Goal: Book appointment/travel/reservation

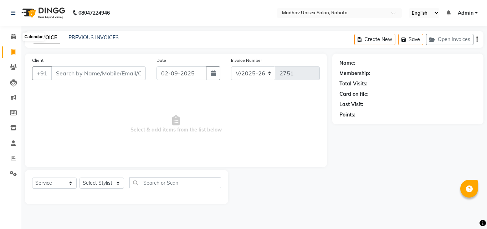
select select "870"
select select "service"
click at [11, 34] on span at bounding box center [13, 37] width 12 height 8
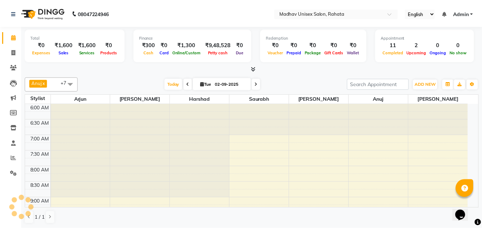
scroll to position [345, 0]
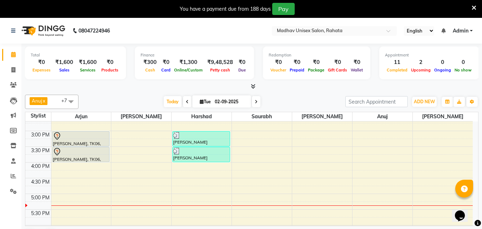
scroll to position [273, 0]
click at [307, 178] on div "6:00 AM 6:30 AM 7:00 AM 7:30 AM 8:00 AM 8:30 AM 9:00 AM 9:30 AM 10:00 AM 10:30 …" at bounding box center [248, 114] width 447 height 533
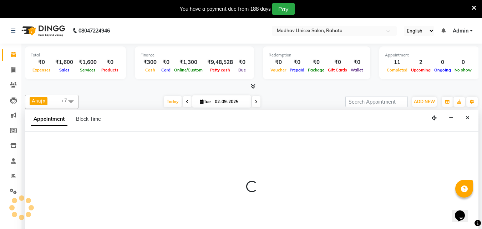
scroll to position [18, 0]
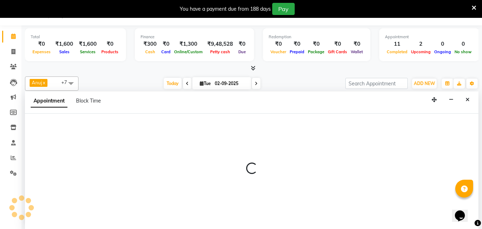
select select "36945"
select select "990"
select select "tentative"
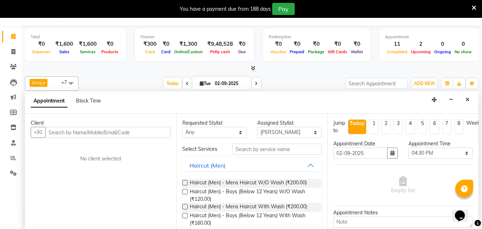
click at [127, 133] on input "text" at bounding box center [107, 132] width 125 height 11
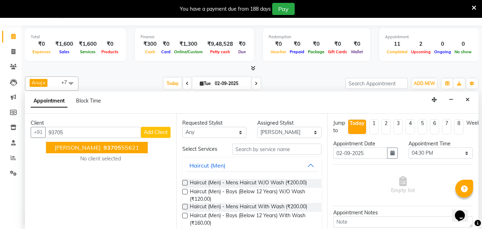
click at [108, 147] on ngb-highlight "93705 55621" at bounding box center [120, 147] width 37 height 7
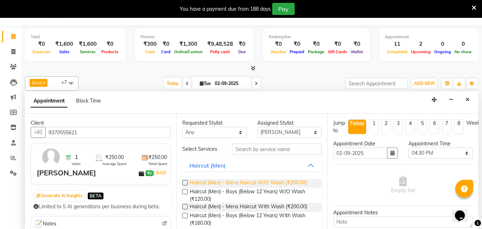
type input "9370555621"
click at [291, 181] on span "Haircut (Men) - Mens Haircut W/O Wash (₹200.00)" at bounding box center [248, 183] width 117 height 9
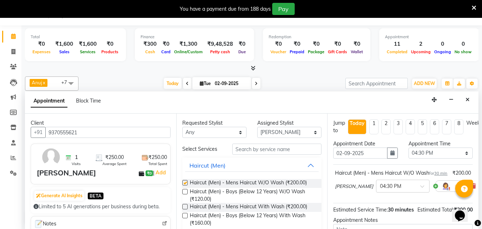
checkbox input "false"
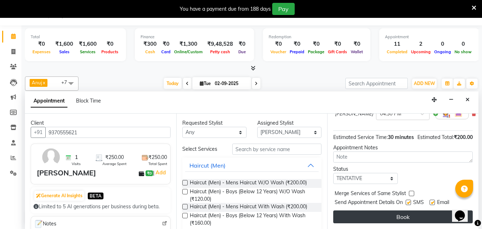
click at [378, 211] on button "Book" at bounding box center [402, 216] width 139 height 13
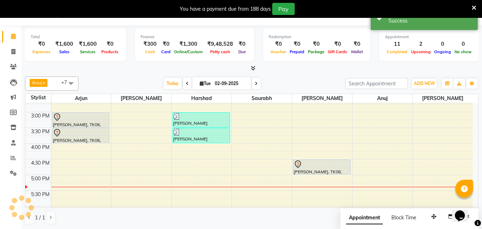
scroll to position [0, 0]
